Goal: Information Seeking & Learning: Check status

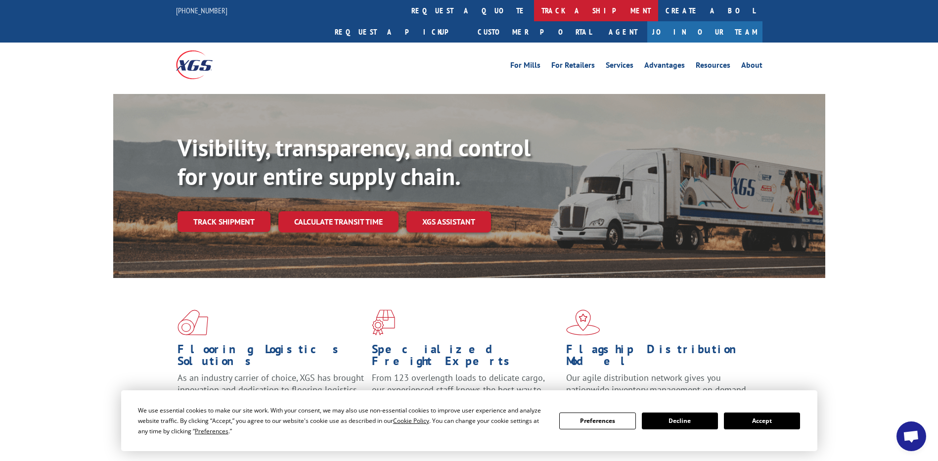
click at [534, 10] on link "track a shipment" at bounding box center [596, 10] width 124 height 21
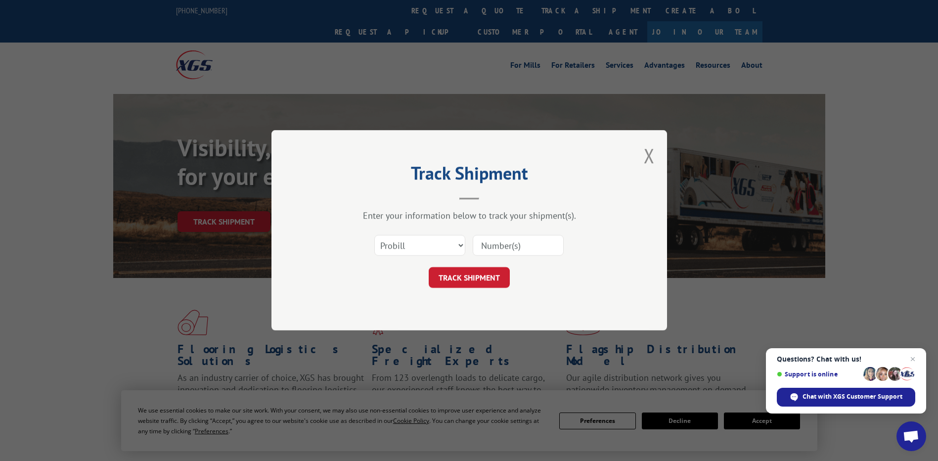
click at [514, 241] on input at bounding box center [518, 245] width 91 height 21
paste input "17501990"
type input "17501990"
click at [481, 280] on button "TRACK SHIPMENT" at bounding box center [469, 277] width 81 height 21
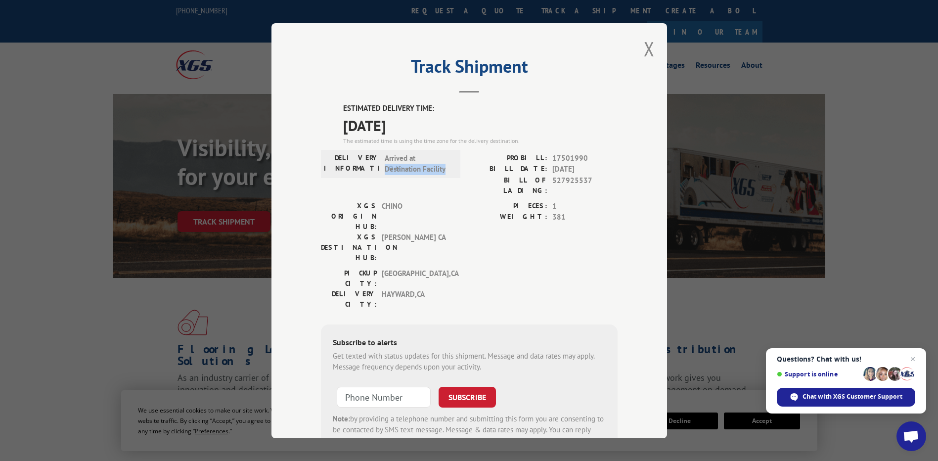
drag, startPoint x: 381, startPoint y: 169, endPoint x: 443, endPoint y: 168, distance: 61.8
click at [443, 168] on span "Arrived at Destination Facility" at bounding box center [418, 163] width 67 height 22
drag, startPoint x: 443, startPoint y: 168, endPoint x: 470, endPoint y: 234, distance: 71.6
click at [470, 267] on div "[GEOGRAPHIC_DATA]: [GEOGRAPHIC_DATA] , [GEOGRAPHIC_DATA] [GEOGRAPHIC_DATA]: [GE…" at bounding box center [469, 290] width 297 height 46
drag, startPoint x: 381, startPoint y: 156, endPoint x: 422, endPoint y: 155, distance: 41.5
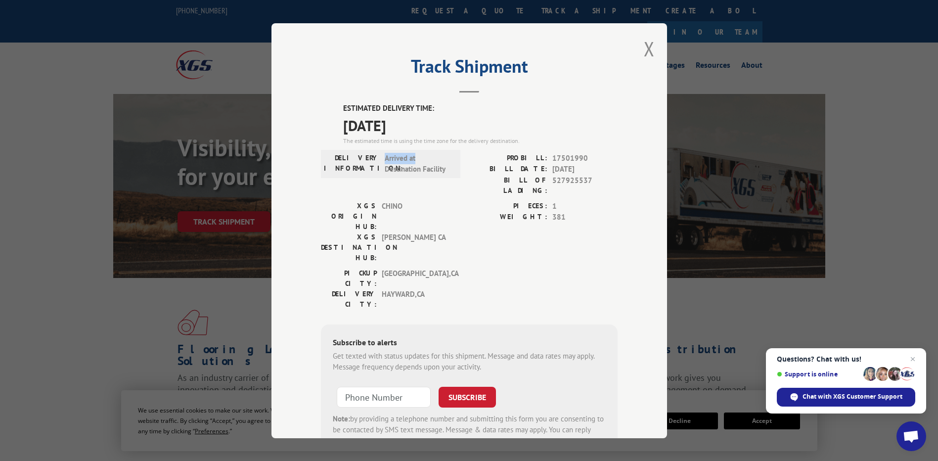
click at [422, 155] on span "Arrived at Destination Facility" at bounding box center [418, 163] width 67 height 22
drag, startPoint x: 422, startPoint y: 155, endPoint x: 437, endPoint y: 194, distance: 41.3
click at [437, 200] on span "CHINO" at bounding box center [415, 215] width 67 height 31
click at [644, 48] on button "Close modal" at bounding box center [649, 49] width 11 height 26
